Goal: Task Accomplishment & Management: Complete application form

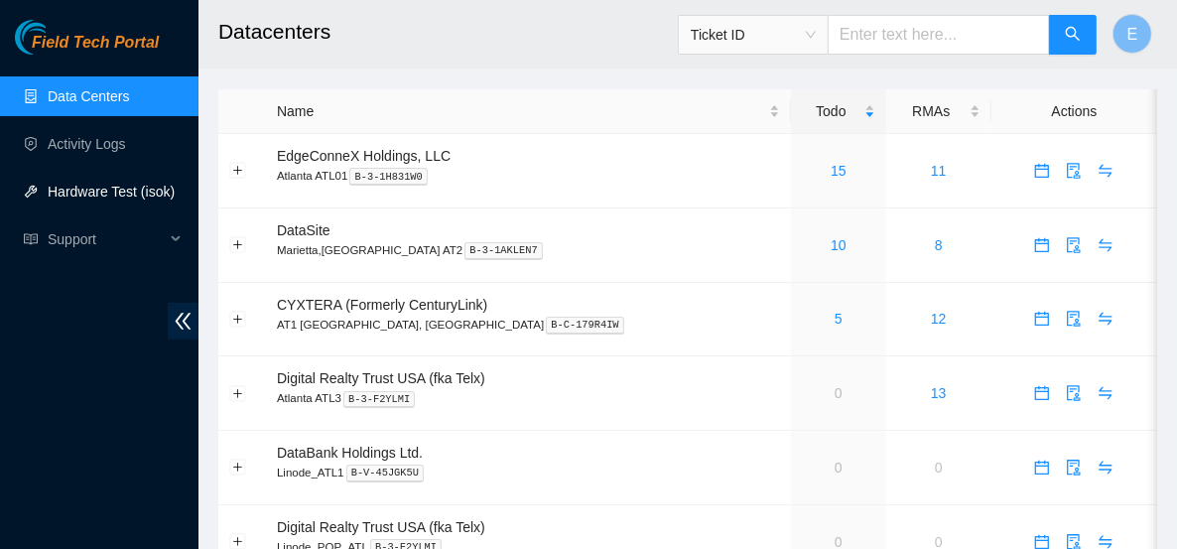
click at [132, 189] on link "Hardware Test (isok)" at bounding box center [111, 192] width 127 height 16
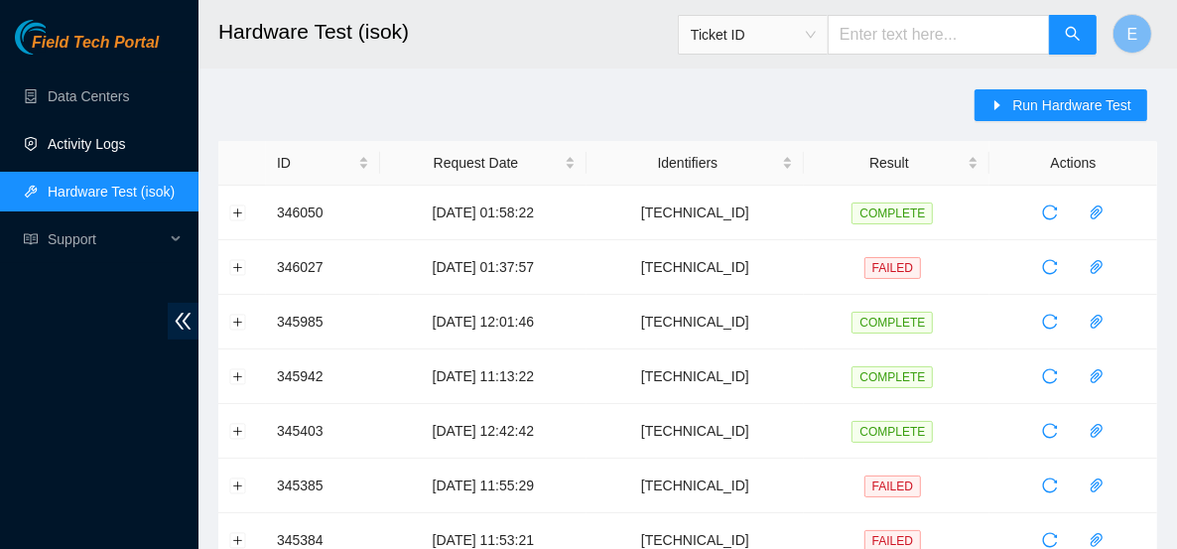
click at [104, 139] on link "Activity Logs" at bounding box center [87, 144] width 78 height 16
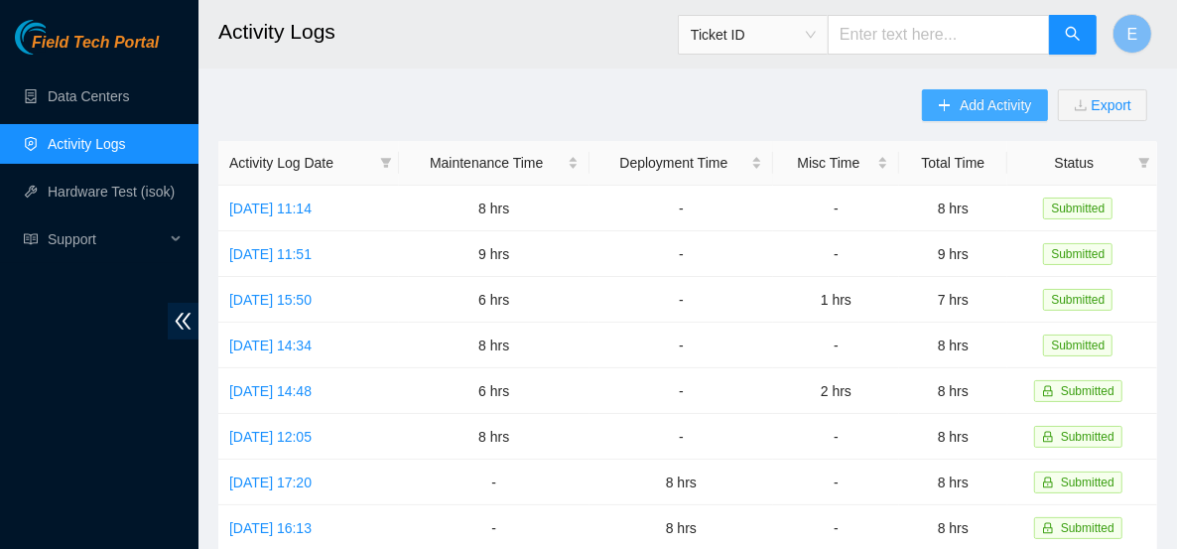
click at [967, 106] on span "Add Activity" at bounding box center [995, 105] width 71 height 22
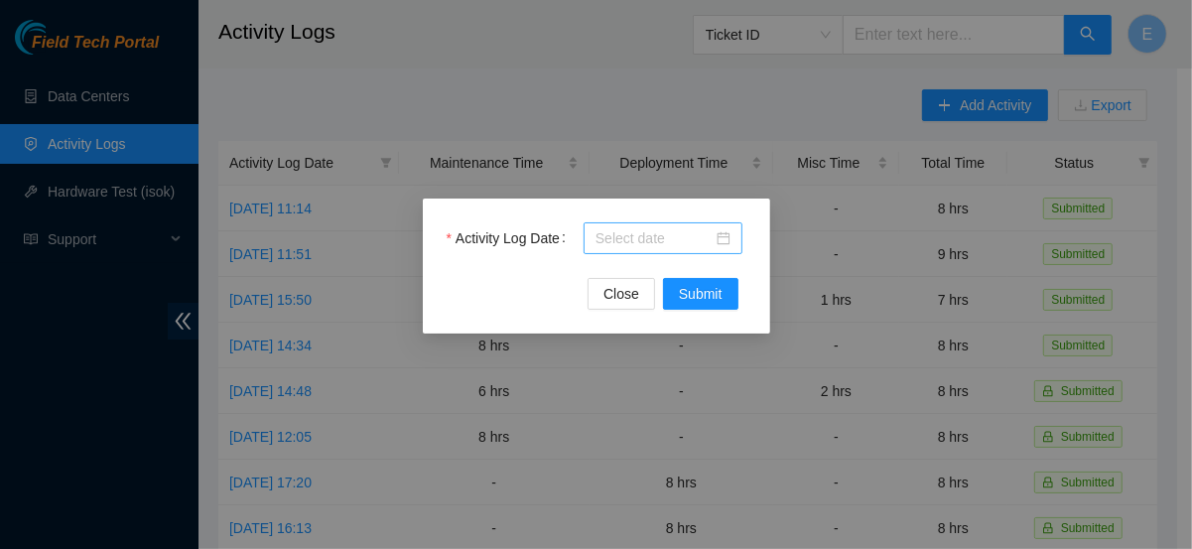
click at [622, 243] on body "Field Tech Portal Data Centers Activity Logs Hardware Test (isok) Support Activ…" at bounding box center [588, 274] width 1177 height 549
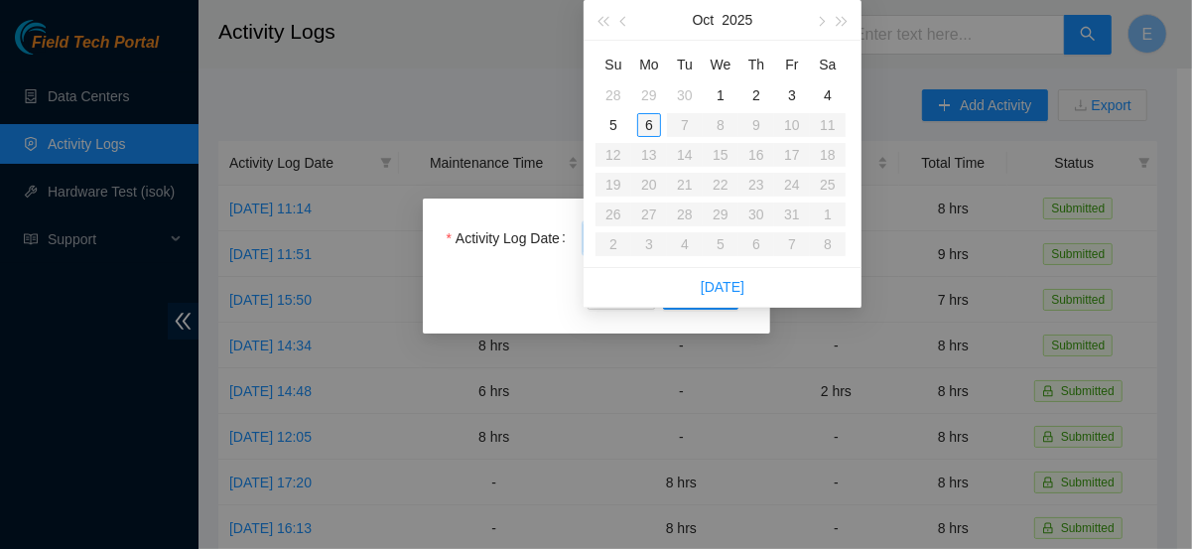
type input "[DATE]"
click at [655, 126] on div "6" at bounding box center [649, 125] width 24 height 24
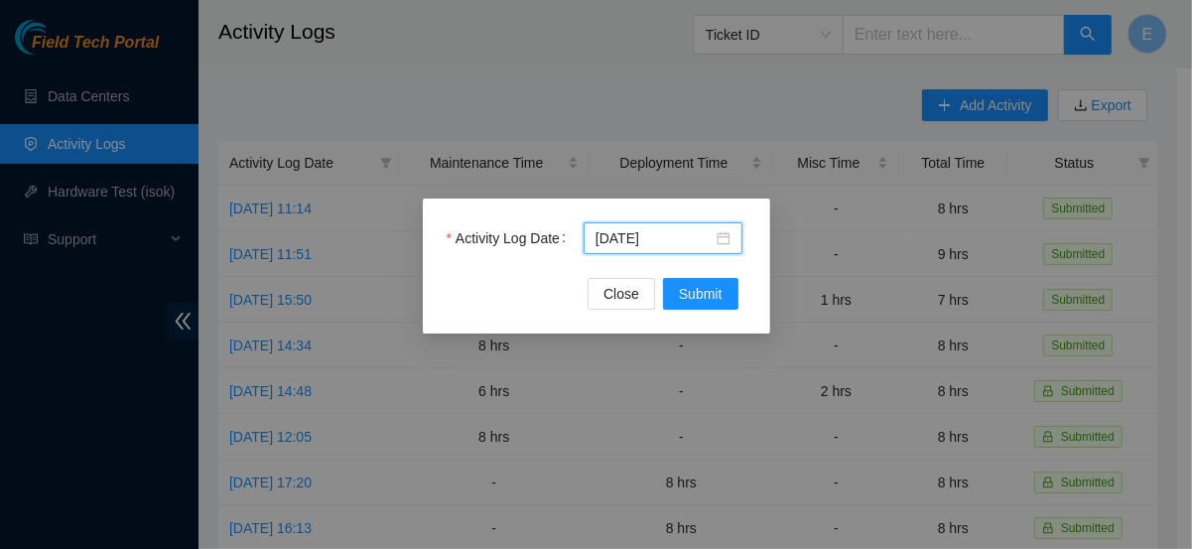
click at [685, 315] on div "Activity Log Date [DATE] Close Submit" at bounding box center [596, 266] width 347 height 135
click at [698, 296] on span "Submit" at bounding box center [701, 294] width 44 height 22
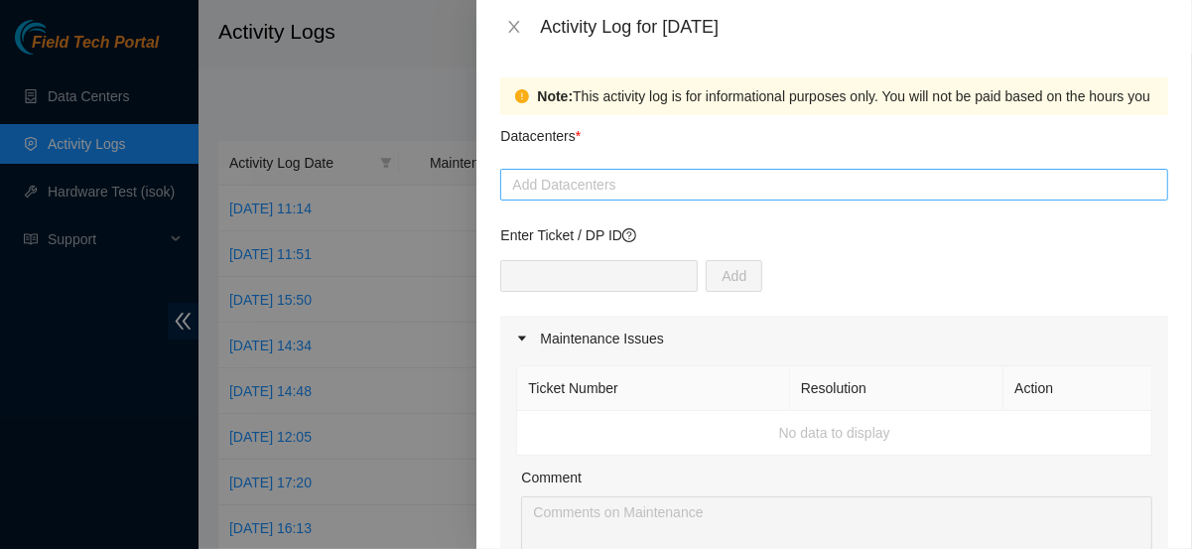
click at [580, 178] on div at bounding box center [834, 185] width 658 height 24
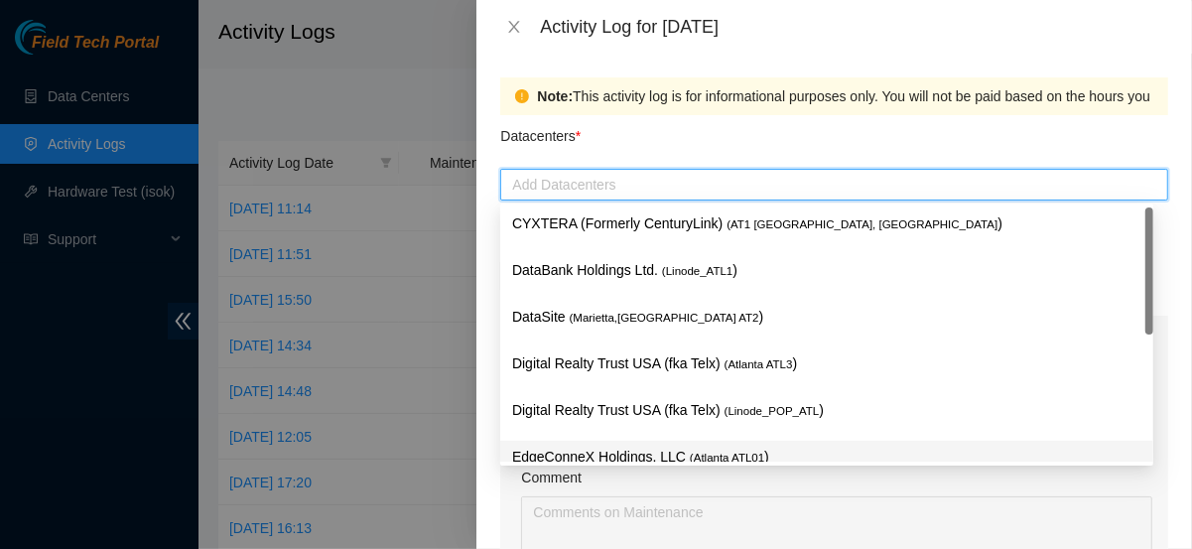
click at [606, 459] on p "EdgeConneX Holdings, LLC ( [GEOGRAPHIC_DATA] ATL01 )" at bounding box center [826, 457] width 629 height 23
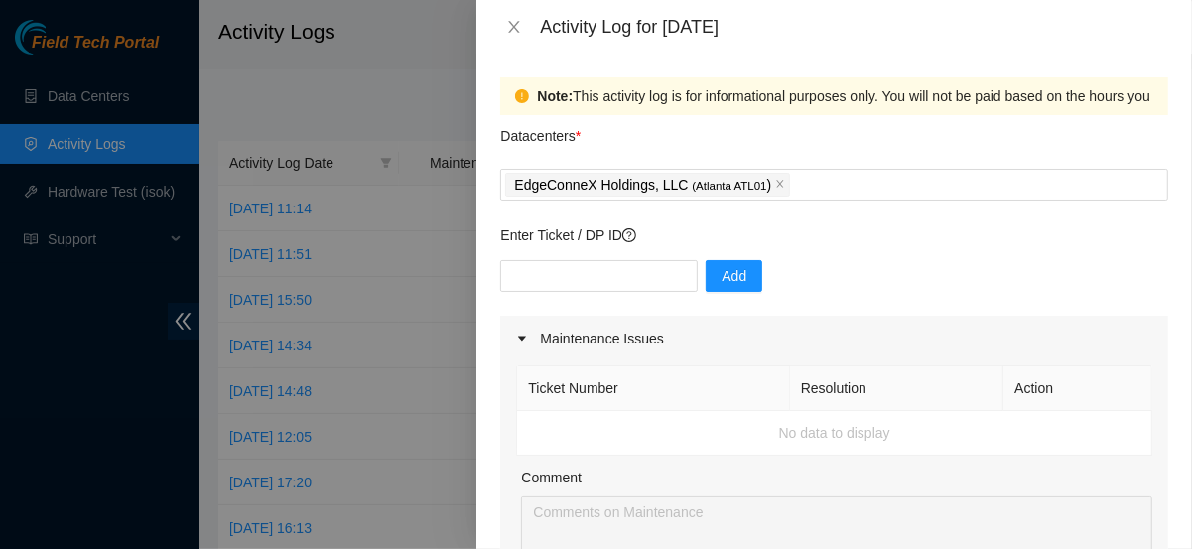
click at [662, 116] on div "Datacenters *" at bounding box center [834, 142] width 668 height 54
click at [578, 287] on input "text" at bounding box center [599, 276] width 198 height 32
paste input "DP81101"
type input "DP81101"
click at [722, 284] on span "Add" at bounding box center [734, 276] width 25 height 22
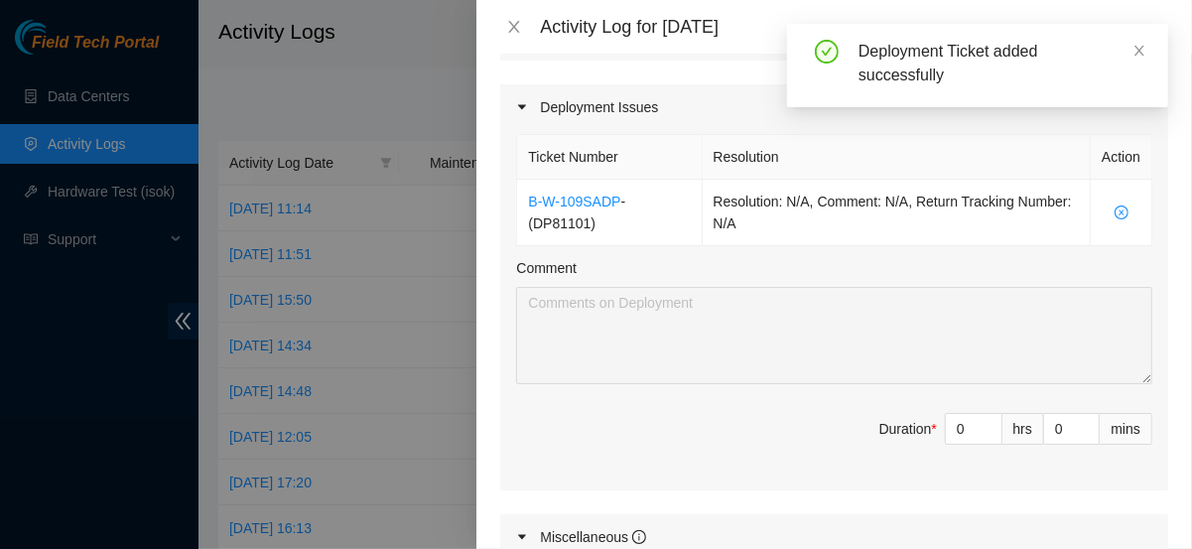
scroll to position [641, 0]
click at [954, 419] on input "0" at bounding box center [974, 428] width 56 height 30
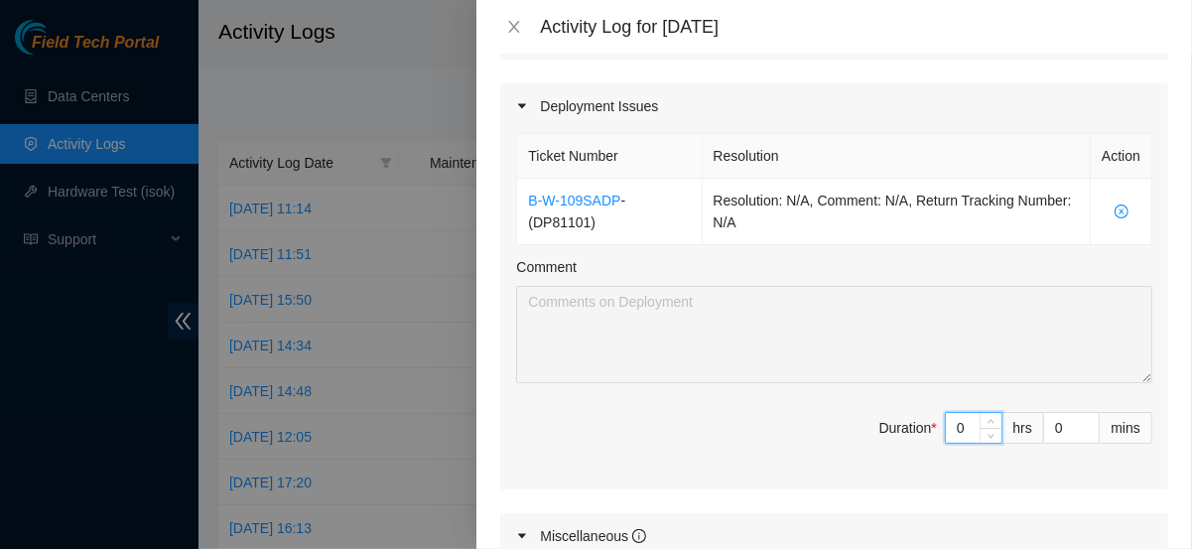
type input "8"
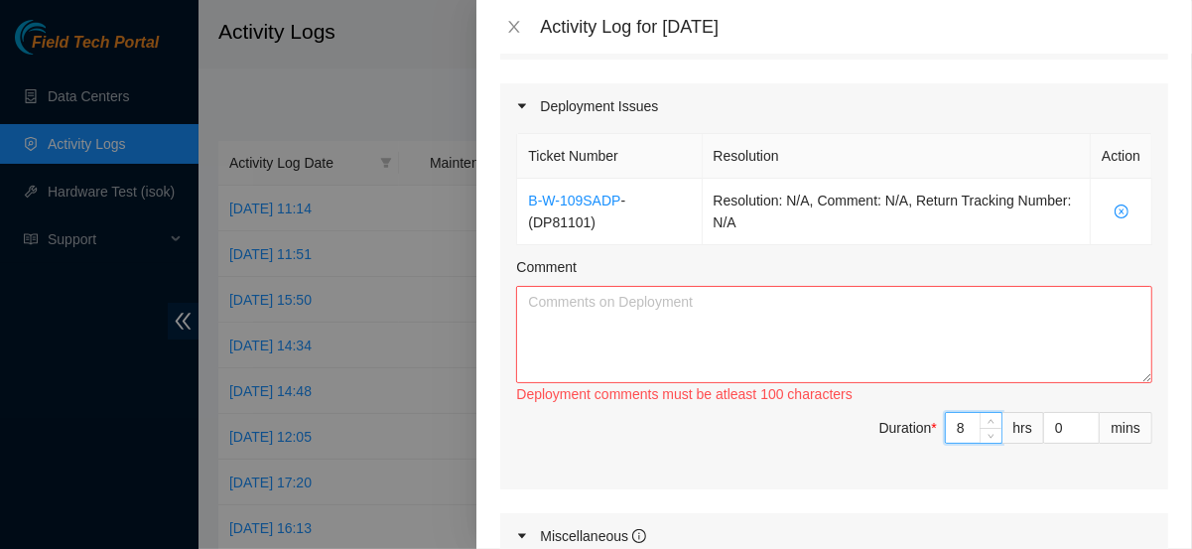
type input "8"
click at [661, 330] on textarea "Comment" at bounding box center [834, 334] width 636 height 97
type textarea "L"
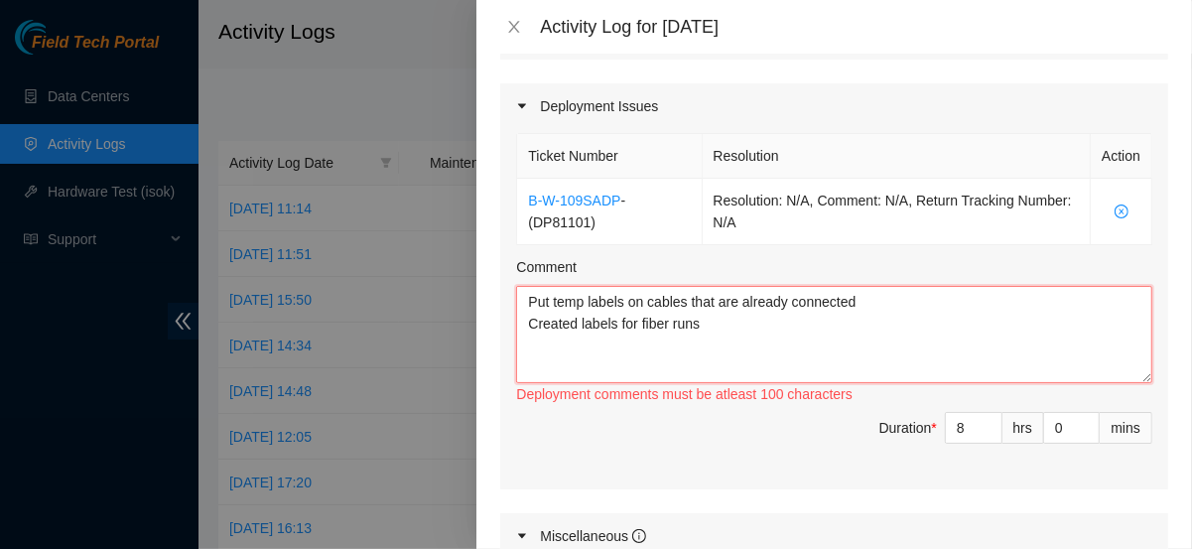
click at [723, 312] on textarea "Put temp labels on cables that are already connected Created labels for fiber r…" at bounding box center [834, 334] width 636 height 97
click at [705, 327] on textarea "Put temp labels on cables that are already connected Created labels for fiber r…" at bounding box center [834, 334] width 636 height 97
click at [857, 327] on textarea "Put temp labels on cables that are already connected Created labels for fiber r…" at bounding box center [834, 334] width 636 height 97
drag, startPoint x: 552, startPoint y: 295, endPoint x: 470, endPoint y: 306, distance: 82.1
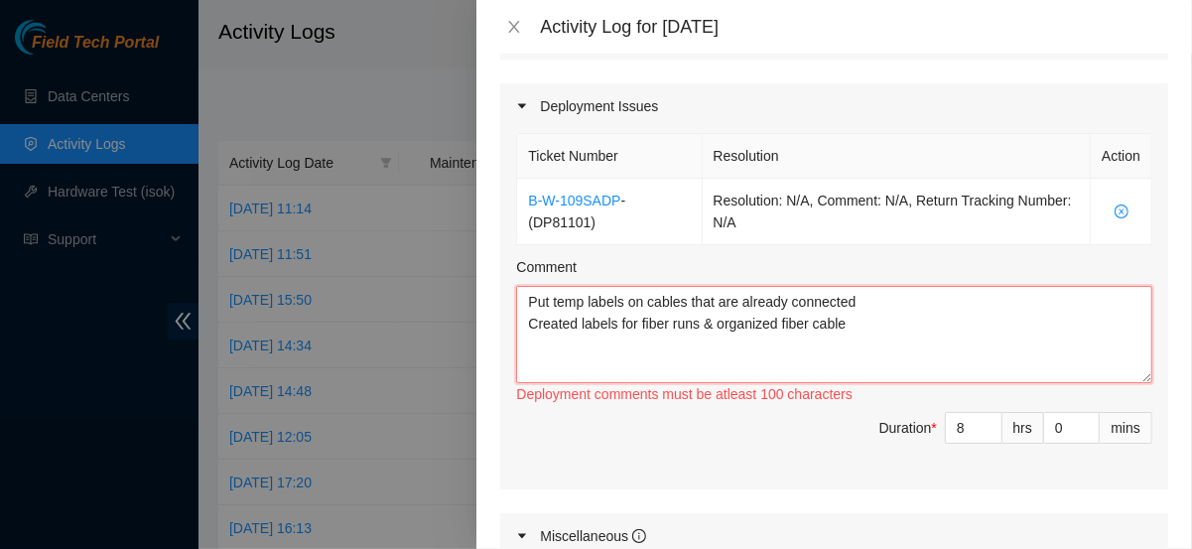
click at [470, 306] on div "Activity Log for [DATE] Note: This activity log is for informational purposes o…" at bounding box center [596, 274] width 1192 height 549
click at [879, 327] on textarea "Created temp labels on cables that are already connected Created labels for fib…" at bounding box center [834, 334] width 636 height 97
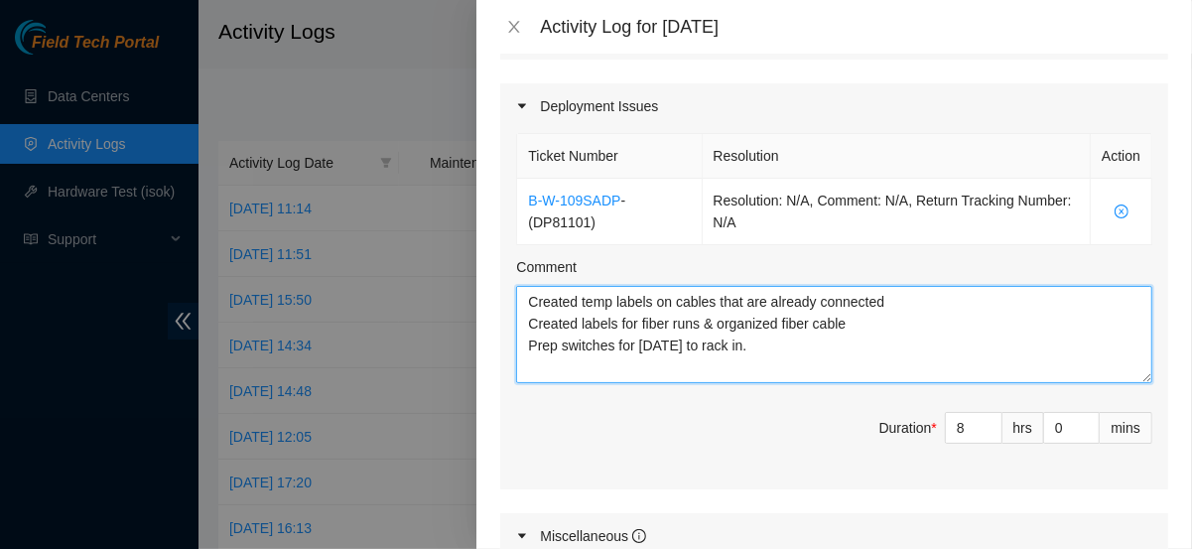
type textarea "Created temp labels on cables that are already connected Created labels for fib…"
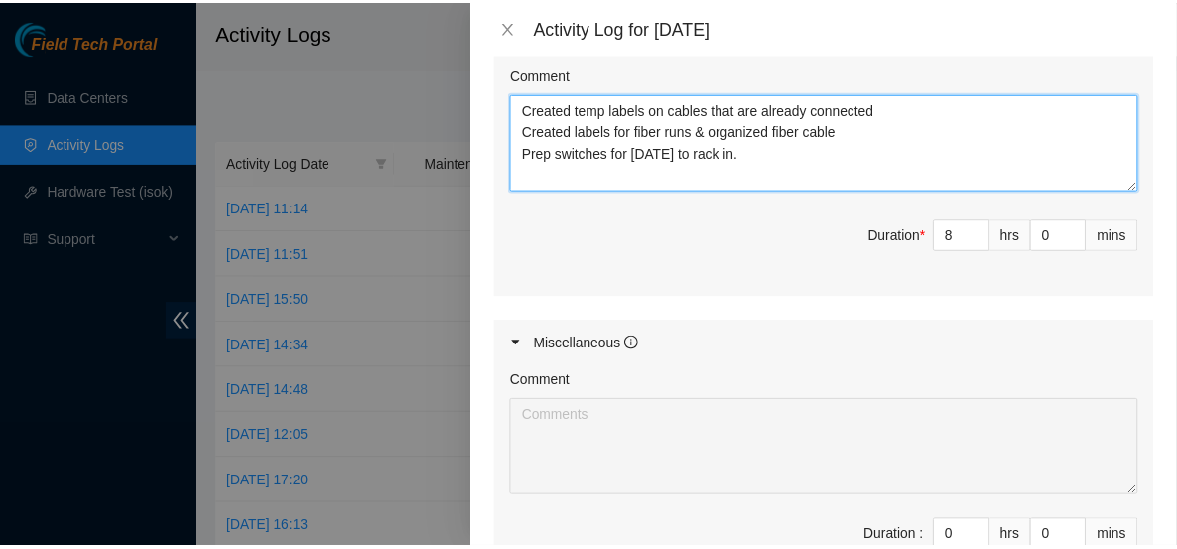
scroll to position [1094, 0]
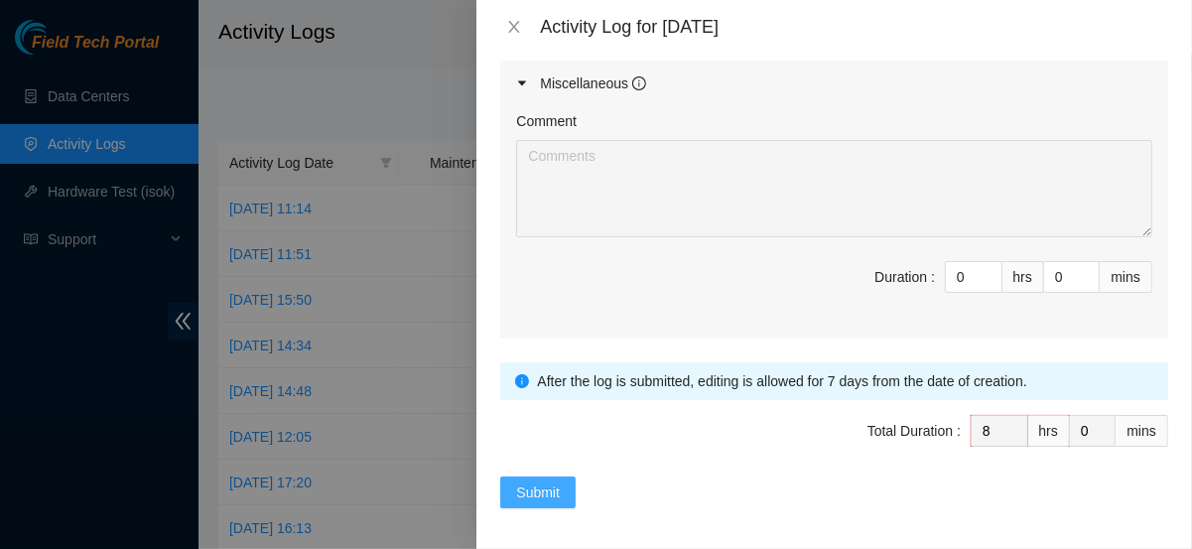
click at [545, 486] on span "Submit" at bounding box center [538, 492] width 44 height 22
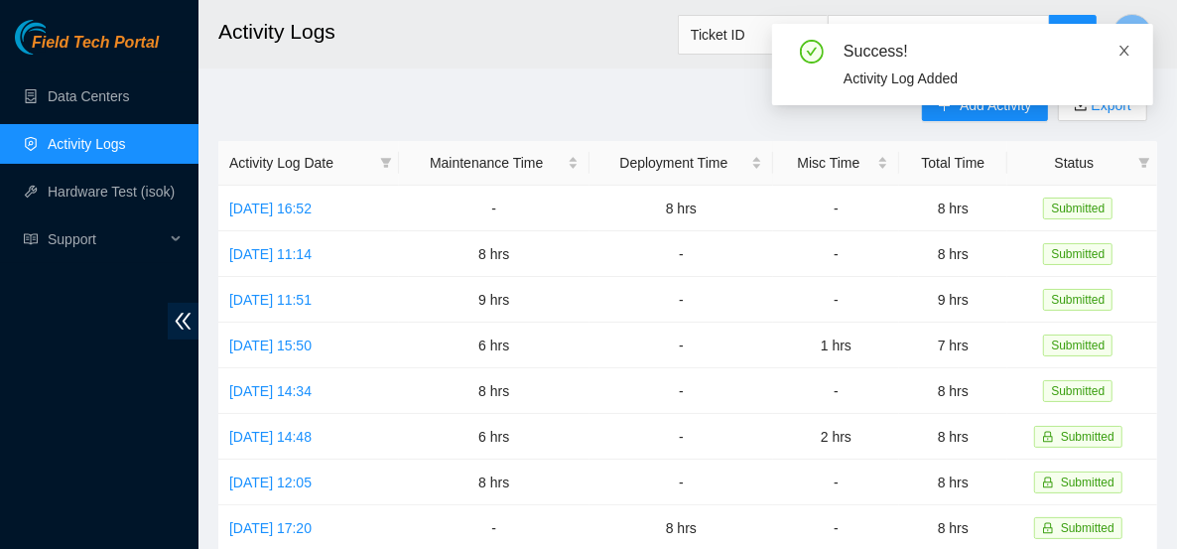
click at [1120, 54] on icon "close" at bounding box center [1125, 51] width 14 height 14
